Goal: Task Accomplishment & Management: Complete application form

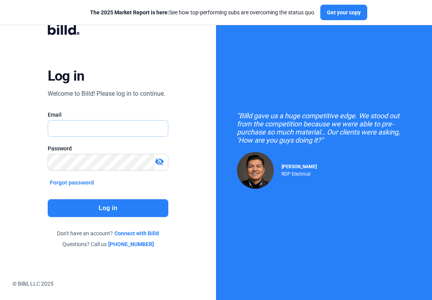
click at [118, 135] on input "text" at bounding box center [104, 129] width 112 height 16
type input "[EMAIL_ADDRESS][DOMAIN_NAME]"
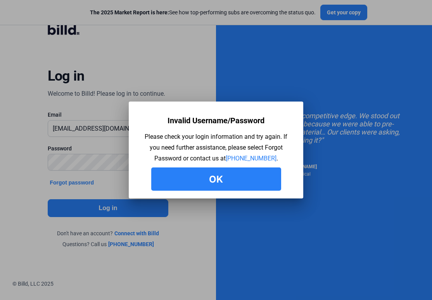
click at [187, 186] on button "Ok" at bounding box center [216, 179] width 130 height 23
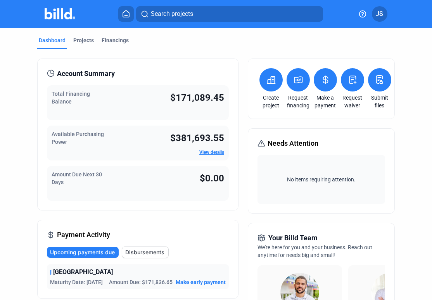
click at [300, 85] on button at bounding box center [298, 79] width 23 height 23
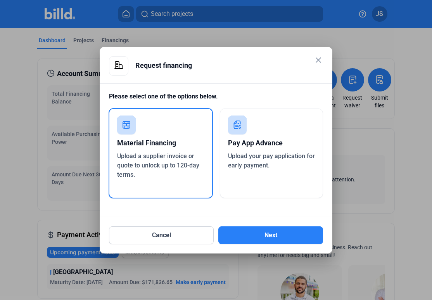
click at [264, 146] on div "Pay App Advance" at bounding box center [271, 143] width 87 height 17
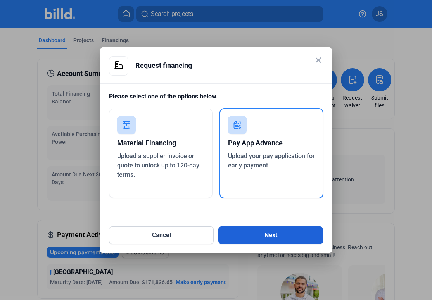
click at [263, 238] on button "Next" at bounding box center [271, 236] width 105 height 18
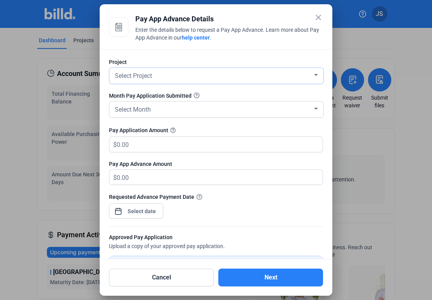
click at [175, 76] on div "Select Project" at bounding box center [213, 75] width 200 height 11
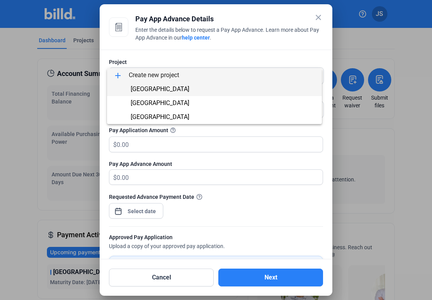
click at [175, 92] on span "[GEOGRAPHIC_DATA]" at bounding box center [214, 89] width 203 height 14
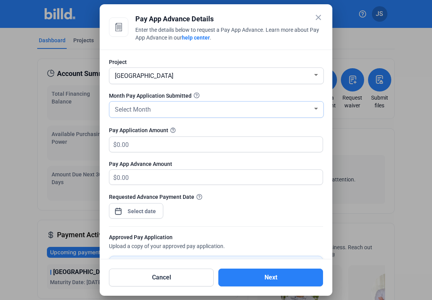
click at [169, 114] on div "Select Month" at bounding box center [213, 109] width 200 height 11
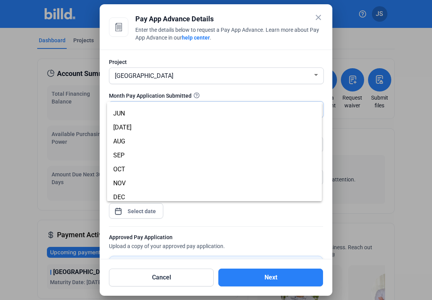
scroll to position [66, 0]
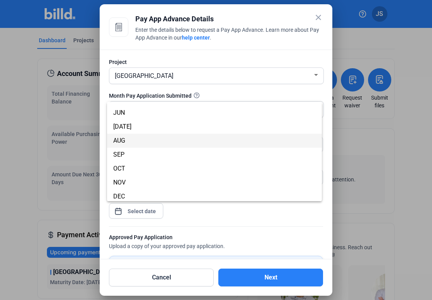
click at [163, 141] on span "AUG" at bounding box center [214, 141] width 203 height 14
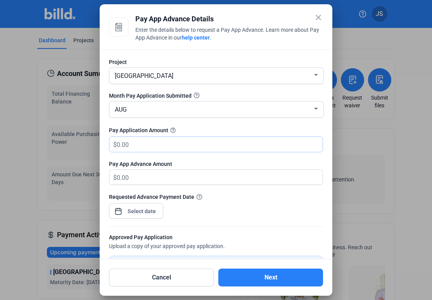
click at [158, 146] on input "text" at bounding box center [215, 144] width 197 height 15
type input "3"
type input "32"
type input "32.00"
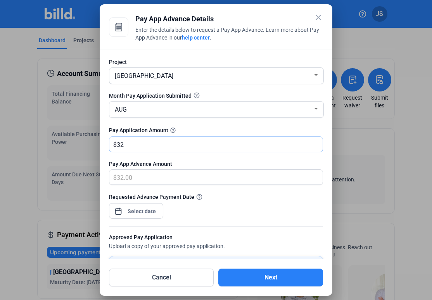
type input "321"
type input "321.00"
type input "3211"
type input "3,211.00"
type input "3,2110"
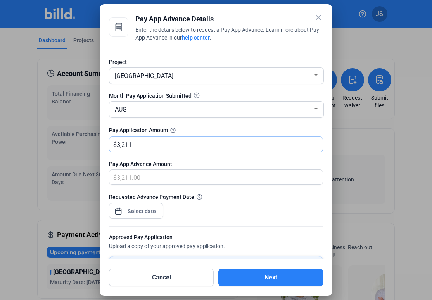
type input "32,110.00"
type input "32,1103"
type input "321,103.00"
type input "321,103.1"
type input "321,103.10"
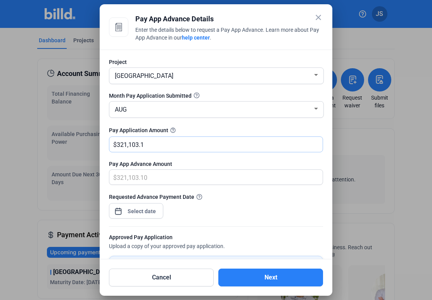
type input "321,103.15"
click at [147, 214] on div "close Pay App Advance Details Enter the details below to request a Pay App Adva…" at bounding box center [216, 150] width 432 height 300
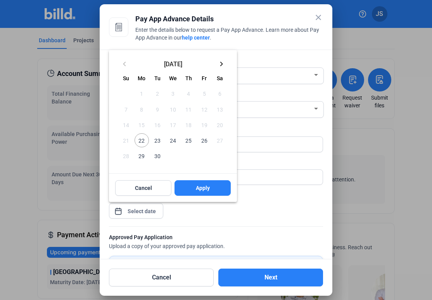
click at [141, 139] on span "22" at bounding box center [142, 141] width 14 height 14
click at [190, 187] on button "Apply" at bounding box center [203, 188] width 56 height 16
type input "[DATE]"
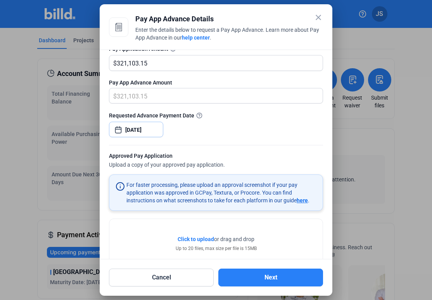
scroll to position [104, 0]
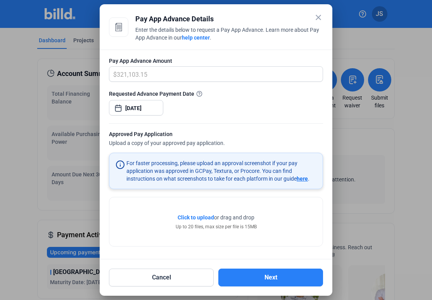
click at [197, 218] on span "Click to upload" at bounding box center [196, 218] width 36 height 6
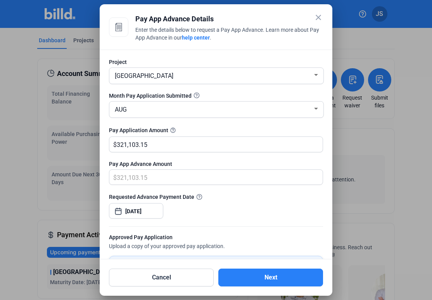
scroll to position [132, 0]
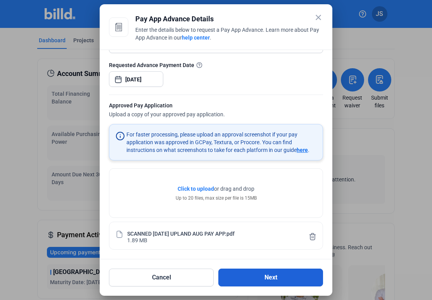
click at [279, 272] on button "Next" at bounding box center [271, 278] width 105 height 18
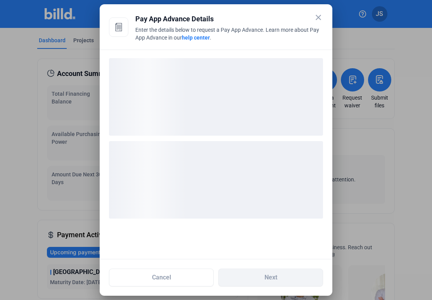
scroll to position [0, 0]
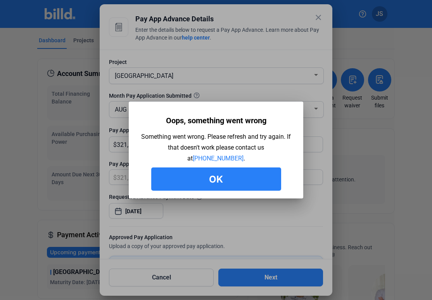
click at [227, 171] on button "Ok" at bounding box center [216, 179] width 130 height 23
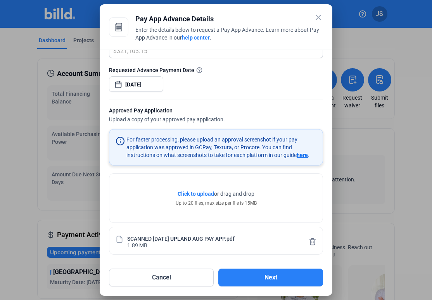
scroll to position [132, 0]
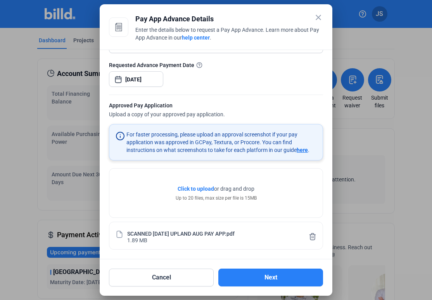
click at [319, 19] on mat-icon "close" at bounding box center [318, 17] width 9 height 9
